Goal: Navigation & Orientation: Find specific page/section

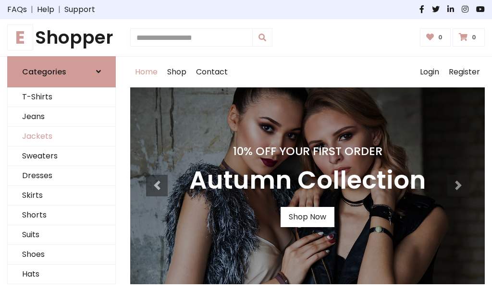
click at [62, 136] on link "Jackets" at bounding box center [62, 137] width 108 height 20
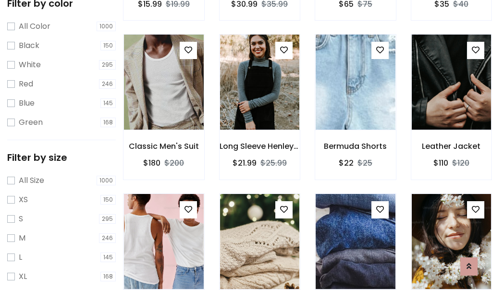
scroll to position [386, 0]
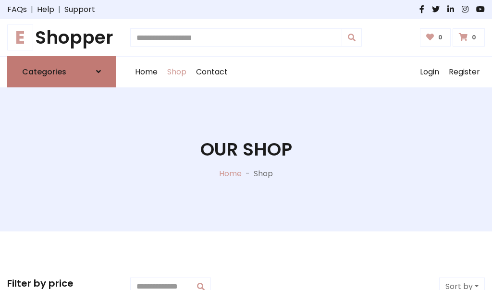
click at [62, 72] on h6 "Categories" at bounding box center [44, 71] width 44 height 9
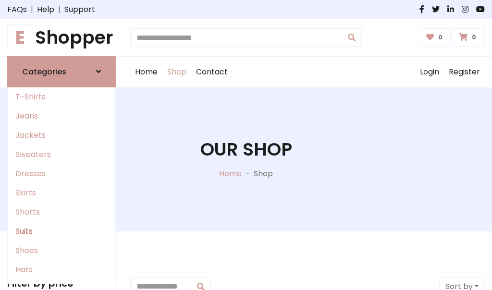
click at [62, 231] on link "Suits" at bounding box center [62, 231] width 108 height 19
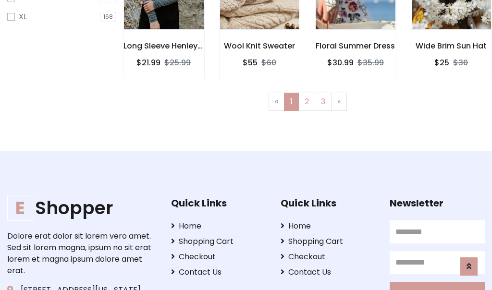
scroll to position [646, 0]
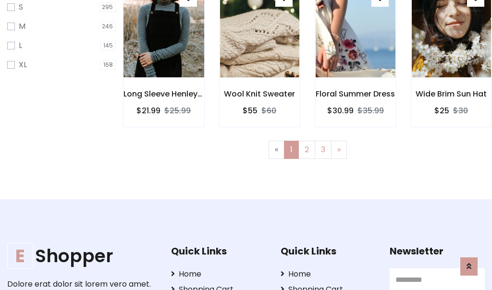
click at [163, 38] on img at bounding box center [164, 29] width 96 height 231
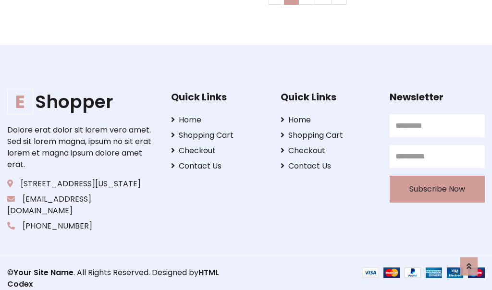
scroll to position [0, 0]
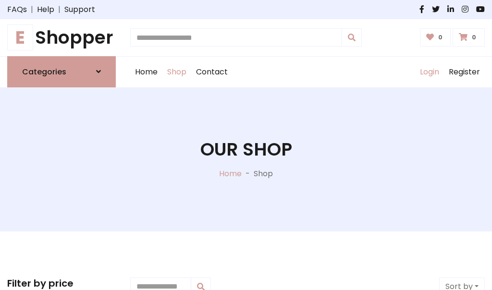
click at [429, 72] on link "Login" at bounding box center [429, 72] width 29 height 31
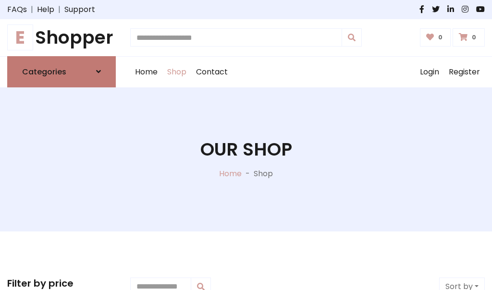
click at [99, 72] on icon at bounding box center [98, 72] width 5 height 8
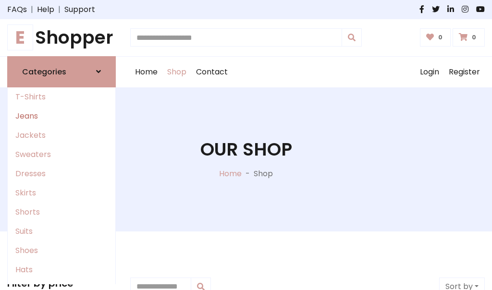
click at [62, 116] on link "Jeans" at bounding box center [62, 116] width 108 height 19
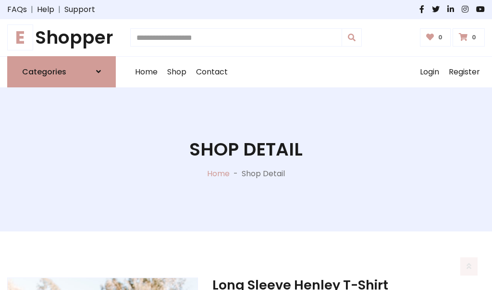
scroll to position [898, 0]
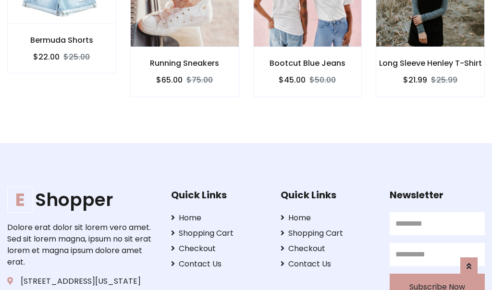
scroll to position [897, 0]
